Goal: Transaction & Acquisition: Purchase product/service

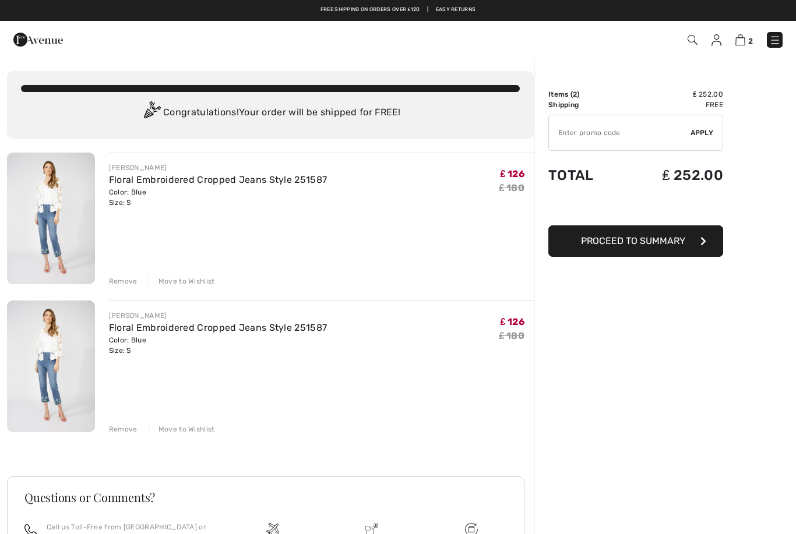
click at [126, 427] on div "Remove" at bounding box center [123, 429] width 29 height 10
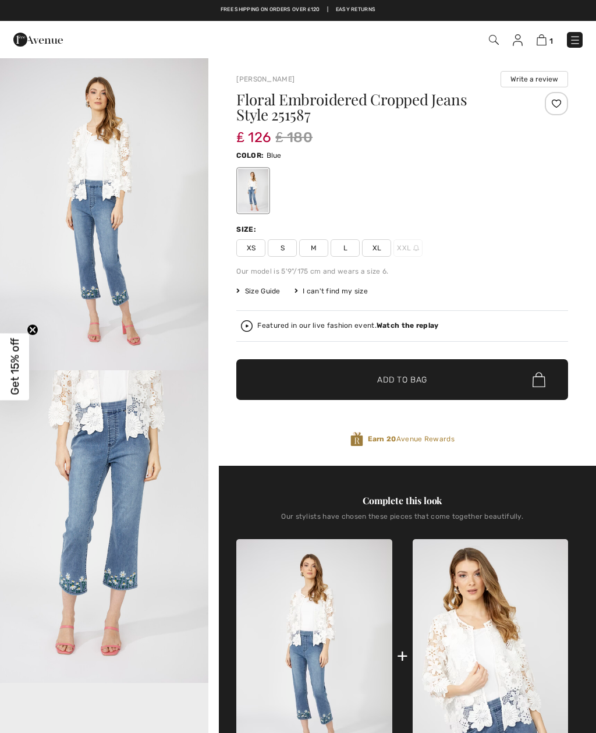
checkbox input "true"
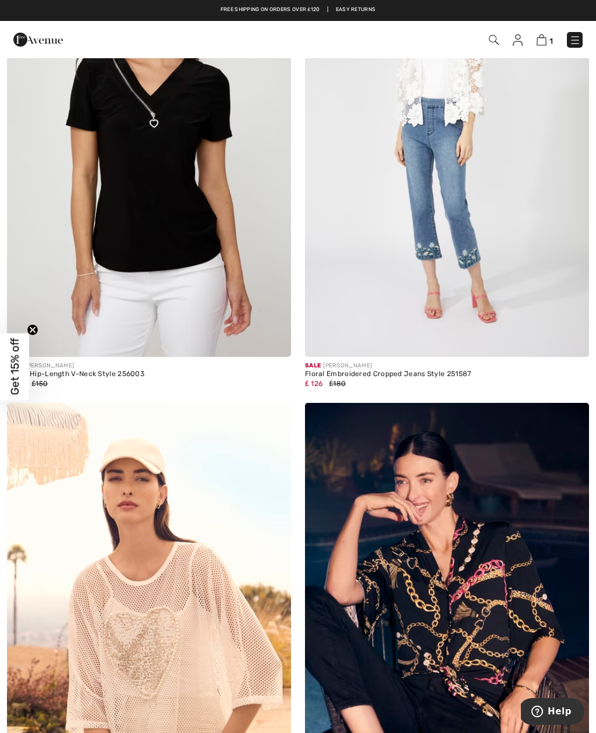
click at [595, 283] on div "Sale [PERSON_NAME] Floral Embroidered Cropped Jeans Style 251587 ₤ 126 ₤180" at bounding box center [447, 167] width 298 height 472
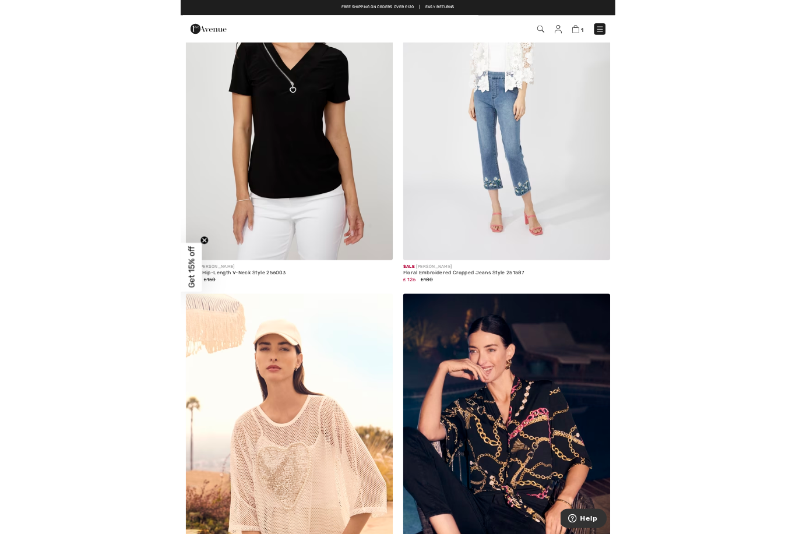
scroll to position [2956, 0]
